Goal: Find contact information: Find contact information

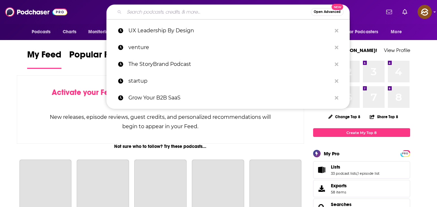
click at [240, 16] on input "Search podcasts, credits, & more..." at bounding box center [217, 12] width 186 height 10
paste input "Product-Led Podcast"
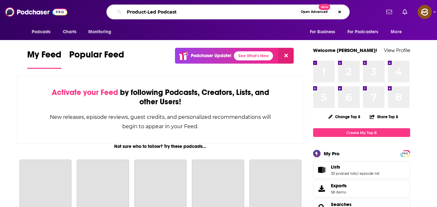
type input "Product-Led Podcast"
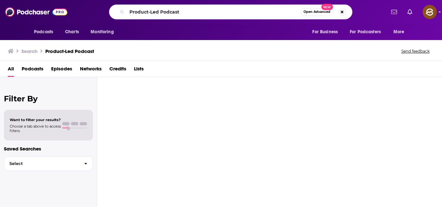
click at [127, 161] on div at bounding box center [269, 142] width 345 height 130
click at [45, 31] on span "Podcasts" at bounding box center [43, 31] width 19 height 9
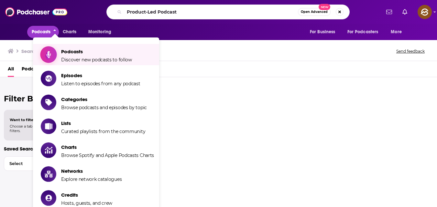
click at [77, 50] on span "Podcasts" at bounding box center [96, 51] width 71 height 6
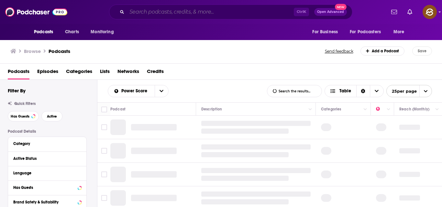
click at [202, 10] on input "Search podcasts, credits, & more..." at bounding box center [210, 12] width 167 height 10
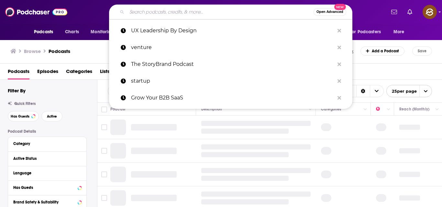
paste input "Product-Led Podcast"
type input "Product-Led Podcast"
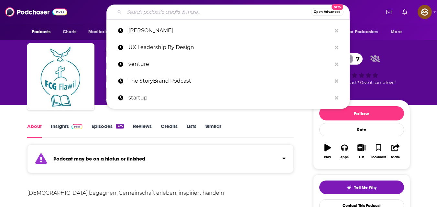
click at [251, 11] on input "Search podcasts, credits, & more..." at bounding box center [217, 12] width 186 height 10
paste input "Product-Led Podcast"
type input "Product-Led Podcast"
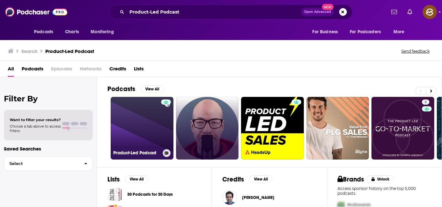
click at [128, 129] on link "Product-Led Podcast" at bounding box center [142, 128] width 63 height 63
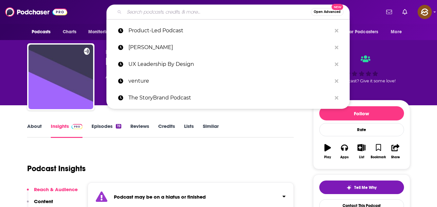
click at [163, 15] on input "Search podcasts, credits, & more..." at bounding box center [217, 12] width 186 height 10
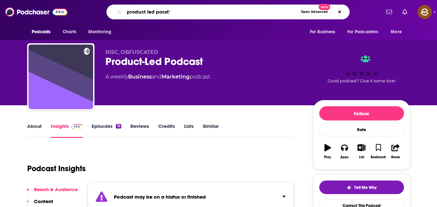
type input "product led pocst"
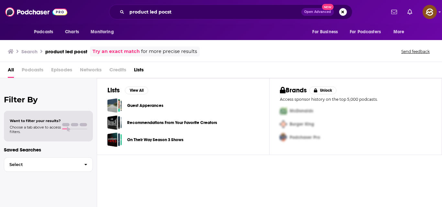
click at [33, 67] on span "Podcasts" at bounding box center [33, 71] width 22 height 13
click at [36, 69] on span "Podcasts" at bounding box center [33, 71] width 22 height 13
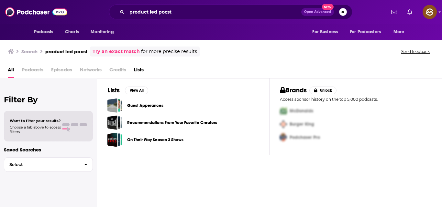
drag, startPoint x: 236, startPoint y: 3, endPoint x: 235, endPoint y: 10, distance: 7.2
click at [235, 10] on div "Podcasts Charts Monitoring product led pocst Open Advanced New For Business For…" at bounding box center [221, 12] width 442 height 24
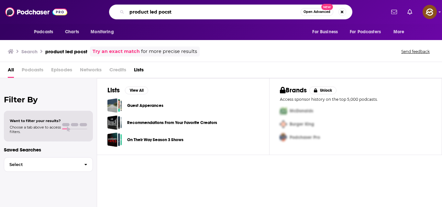
click at [235, 10] on input "product led pocst" at bounding box center [214, 12] width 174 height 10
type input "p"
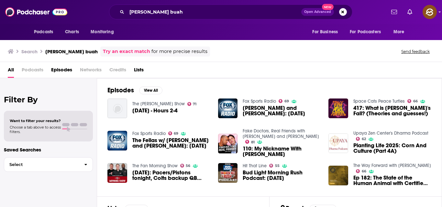
click at [41, 71] on span "Podcasts" at bounding box center [33, 71] width 22 height 13
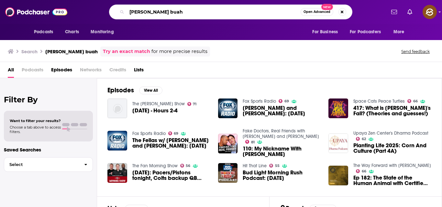
click at [172, 16] on input "[PERSON_NAME] buah" at bounding box center [214, 12] width 174 height 10
type input "w"
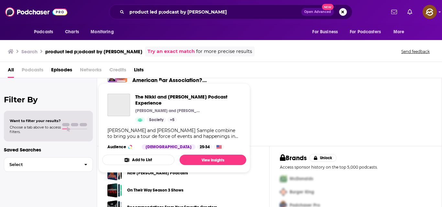
scroll to position [53, 0]
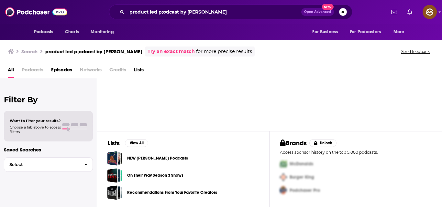
click at [263, 103] on div "Episodes View All The Nikki and [PERSON_NAME] Podcast Experience Time To Get Ri…" at bounding box center [269, 78] width 345 height 106
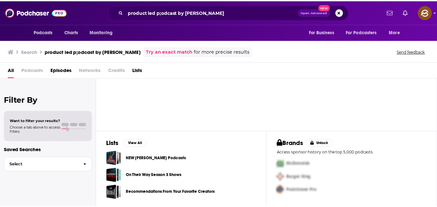
scroll to position [0, 0]
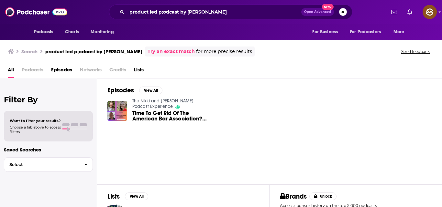
click at [40, 65] on span "Podcasts" at bounding box center [33, 71] width 22 height 13
click at [33, 70] on span "Podcasts" at bounding box center [33, 71] width 22 height 13
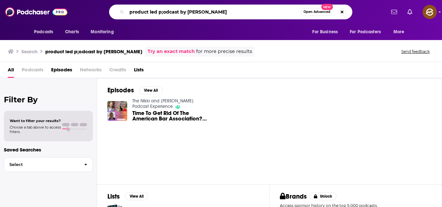
click at [209, 16] on input "product led p;odcast by [PERSON_NAME]" at bounding box center [214, 12] width 174 height 10
type input "p"
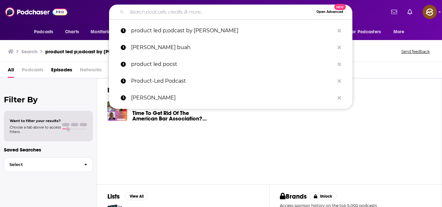
paste input "[DOMAIN_NAME]"
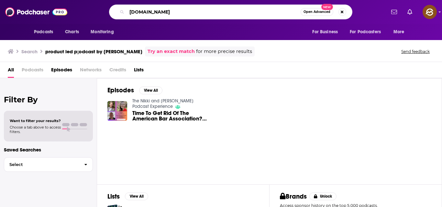
type input "[DOMAIN_NAME]"
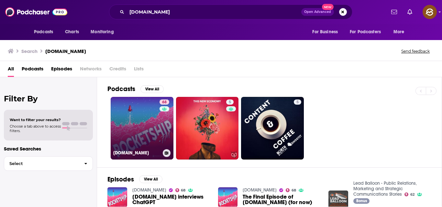
click at [128, 117] on link "68 [DOMAIN_NAME]" at bounding box center [142, 128] width 63 height 63
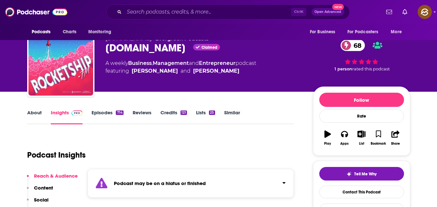
scroll to position [16, 0]
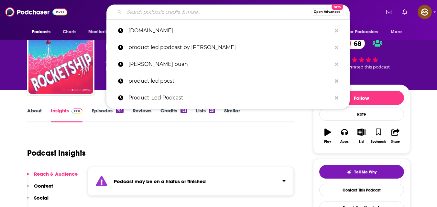
click at [206, 9] on input "Search podcasts, credits, & more..." at bounding box center [217, 12] width 186 height 10
paste input "The Product Experience"
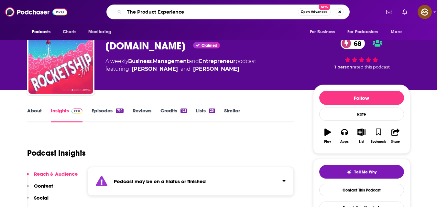
type input "The Product Experience"
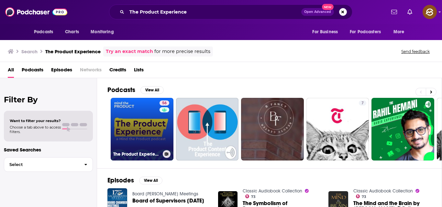
click at [141, 136] on link "56 The Product Experience" at bounding box center [142, 129] width 63 height 63
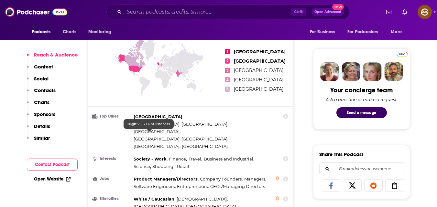
scroll to position [284, 0]
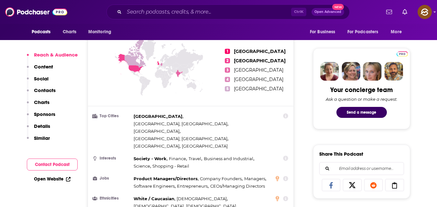
click at [66, 163] on button "Contact Podcast" at bounding box center [52, 165] width 51 height 12
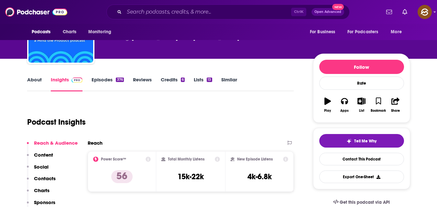
scroll to position [0, 0]
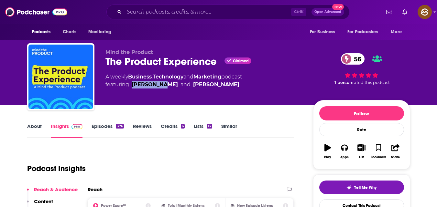
drag, startPoint x: 133, startPoint y: 83, endPoint x: 157, endPoint y: 86, distance: 24.0
click at [157, 86] on div "[PERSON_NAME]" at bounding box center [155, 85] width 46 height 8
click at [136, 83] on div "[PERSON_NAME]" at bounding box center [155, 85] width 46 height 8
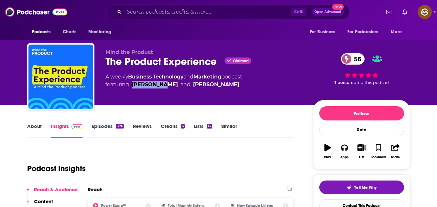
copy div "[PERSON_NAME]"
drag, startPoint x: 174, startPoint y: 86, endPoint x: 198, endPoint y: 87, distance: 24.3
click at [198, 87] on div "[PERSON_NAME]" at bounding box center [216, 85] width 46 height 8
copy div "[PERSON_NAME]"
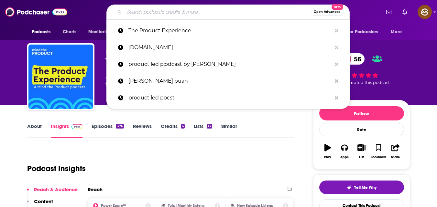
click at [229, 9] on input "Search podcasts, credits, & more..." at bounding box center [217, 12] width 186 height 10
paste input "Product Thinking with [PERSON_NAME]"
type input "Product Thinking with [PERSON_NAME]"
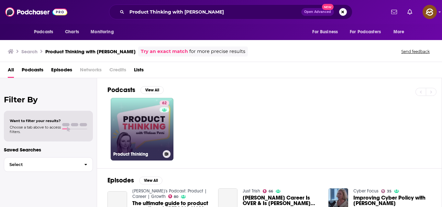
click at [132, 119] on link "62 Product Thinking" at bounding box center [142, 129] width 63 height 63
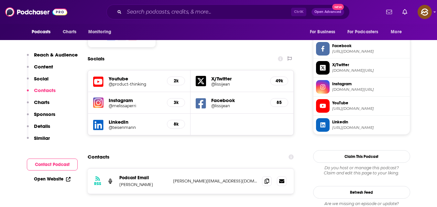
scroll to position [548, 0]
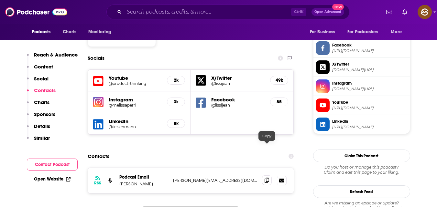
click at [268, 178] on icon at bounding box center [266, 180] width 5 height 5
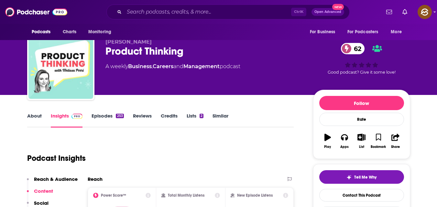
scroll to position [0, 0]
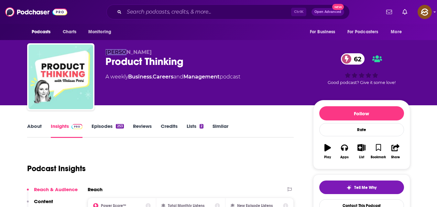
drag, startPoint x: 104, startPoint y: 52, endPoint x: 128, endPoint y: 49, distance: 24.5
click at [128, 49] on div "[PERSON_NAME] Product Thinking 62 A weekly Business , Careers and Management po…" at bounding box center [218, 78] width 383 height 70
copy span "[PERSON_NAME]"
click at [106, 50] on span "[PERSON_NAME]" at bounding box center [128, 52] width 46 height 6
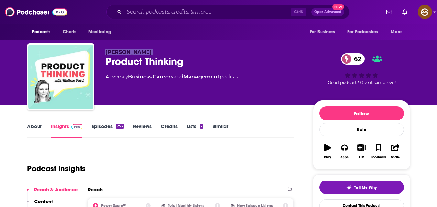
copy p "[PERSON_NAME]"
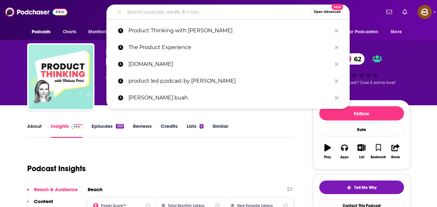
click at [187, 12] on input "Search podcasts, credits, & more..." at bounding box center [217, 12] width 186 height 10
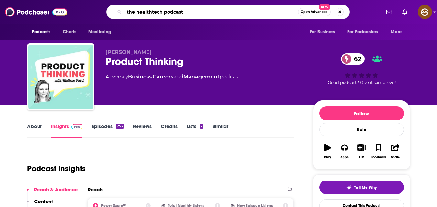
type input "the healthtech podcast"
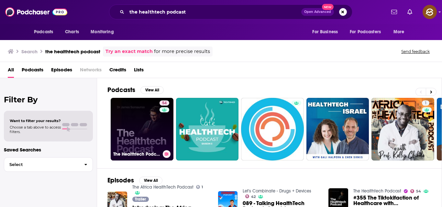
click at [136, 130] on link "54 The Healthtech Podcast" at bounding box center [142, 129] width 63 height 63
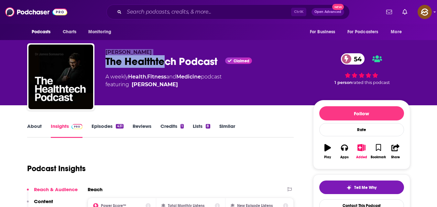
drag, startPoint x: 105, startPoint y: 50, endPoint x: 165, endPoint y: 56, distance: 60.1
click at [165, 56] on div "[PERSON_NAME] The Healthtech Podcast Claimed 54 A weekly Health , Fitness and M…" at bounding box center [203, 75] width 197 height 52
click at [108, 52] on span "[PERSON_NAME]" at bounding box center [128, 52] width 46 height 6
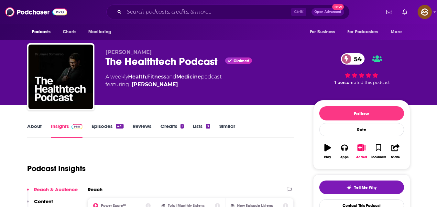
click at [108, 52] on span "[PERSON_NAME]" at bounding box center [128, 52] width 46 height 6
copy p "[PERSON_NAME]"
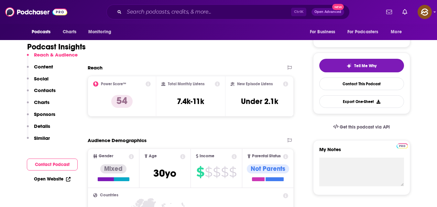
scroll to position [122, 0]
click at [55, 167] on button "Contact Podcast" at bounding box center [52, 165] width 51 height 12
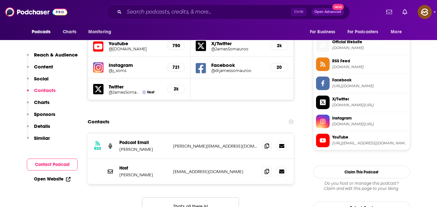
scroll to position [576, 0]
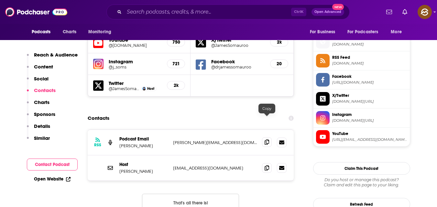
click at [267, 137] on span at bounding box center [267, 142] width 10 height 10
click at [267, 165] on icon at bounding box center [266, 167] width 5 height 5
click at [266, 140] on icon at bounding box center [266, 142] width 5 height 5
click at [267, 165] on icon at bounding box center [266, 167] width 5 height 5
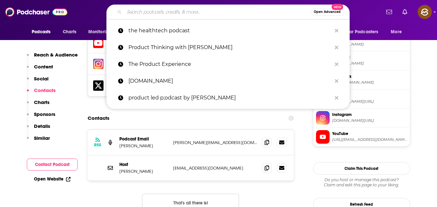
click at [204, 12] on input "Search podcasts, credits, & more..." at bounding box center [217, 12] width 186 height 10
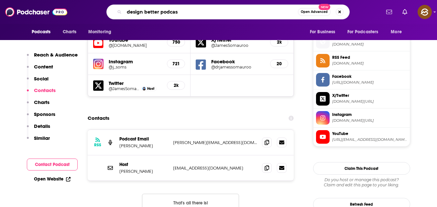
type input "design better podcast"
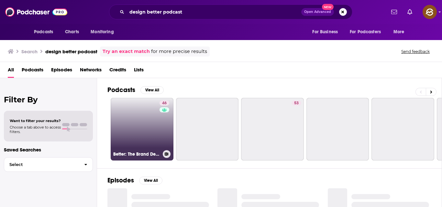
click at [144, 134] on link "46 Better: The Brand Designer Podcast" at bounding box center [142, 129] width 63 height 63
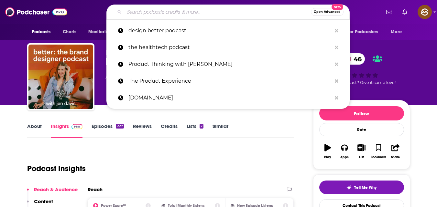
click at [156, 15] on input "Search podcasts, credits, & more..." at bounding box center [217, 12] width 186 height 10
paste input "Design Better Podcast"
type input "Design Better Podcast"
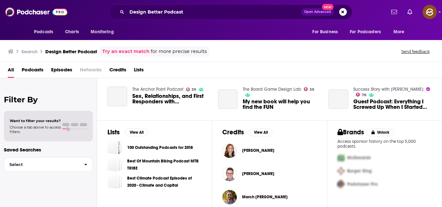
scroll to position [174, 0]
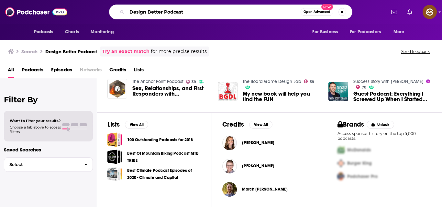
click at [207, 11] on input "Design Better Podcast" at bounding box center [214, 12] width 174 height 10
type input "D"
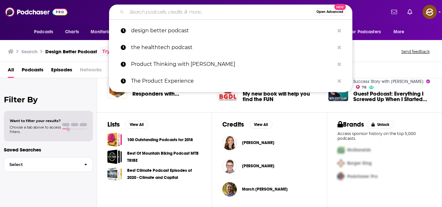
paste input "Design Better Podcast"
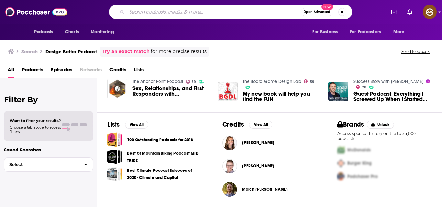
type input "Design Better Podcast"
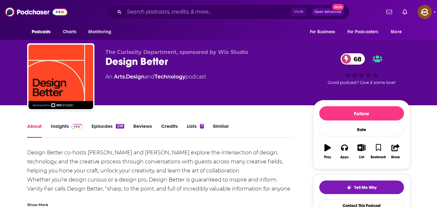
click at [130, 166] on div "Design Better co-hosts Eli Woolery and Aarron Walter explore the intersection o…" at bounding box center [160, 175] width 267 height 54
drag, startPoint x: 88, startPoint y: 150, endPoint x: 162, endPoint y: 155, distance: 74.1
click at [162, 155] on div "Design Better co-hosts Eli Woolery and Aarron Walter explore the intersection o…" at bounding box center [160, 175] width 267 height 54
copy div "Eli Woolery and Aarron Walte"
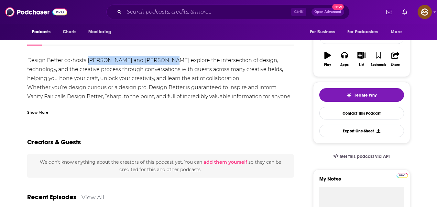
scroll to position [91, 0]
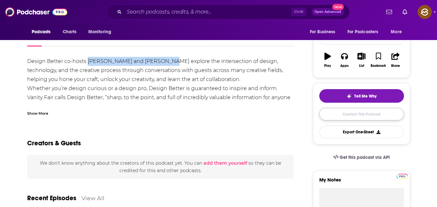
click at [336, 113] on link "Contact This Podcast" at bounding box center [361, 114] width 85 height 13
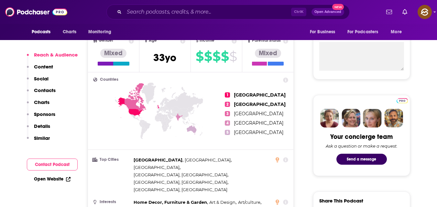
scroll to position [238, 0]
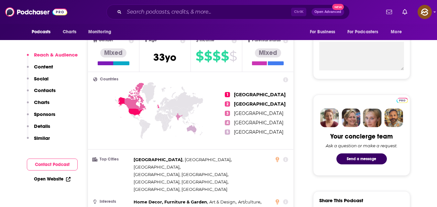
click at [48, 89] on p "Contacts" at bounding box center [45, 90] width 22 height 6
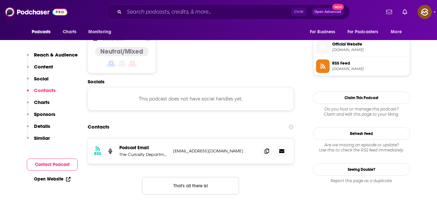
scroll to position [512, 0]
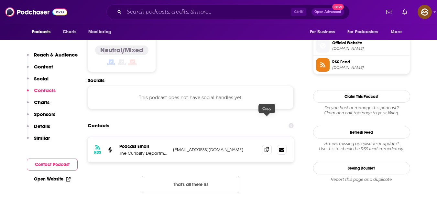
click at [266, 147] on icon at bounding box center [266, 149] width 5 height 5
